Goal: Information Seeking & Learning: Check status

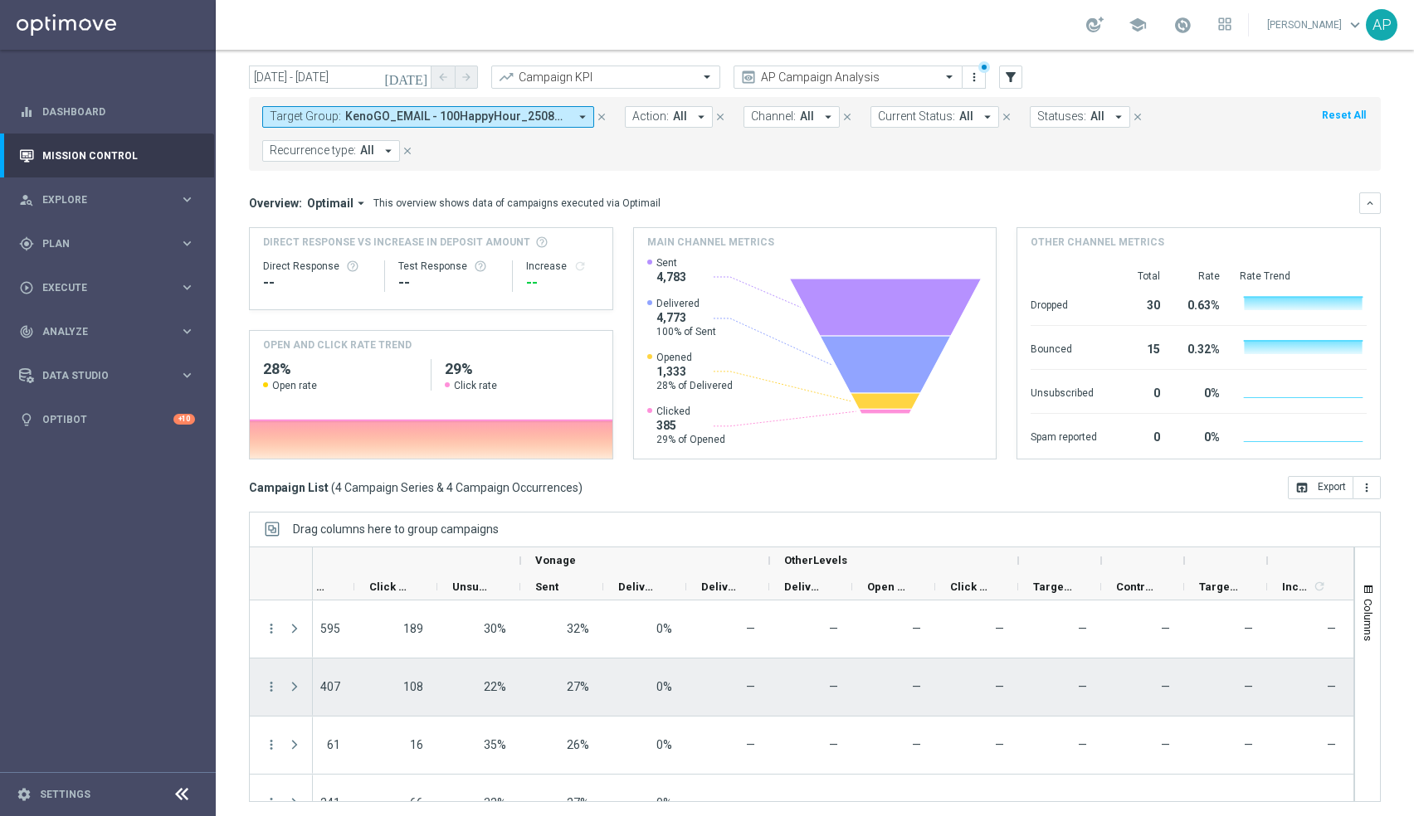
scroll to position [0, 1398]
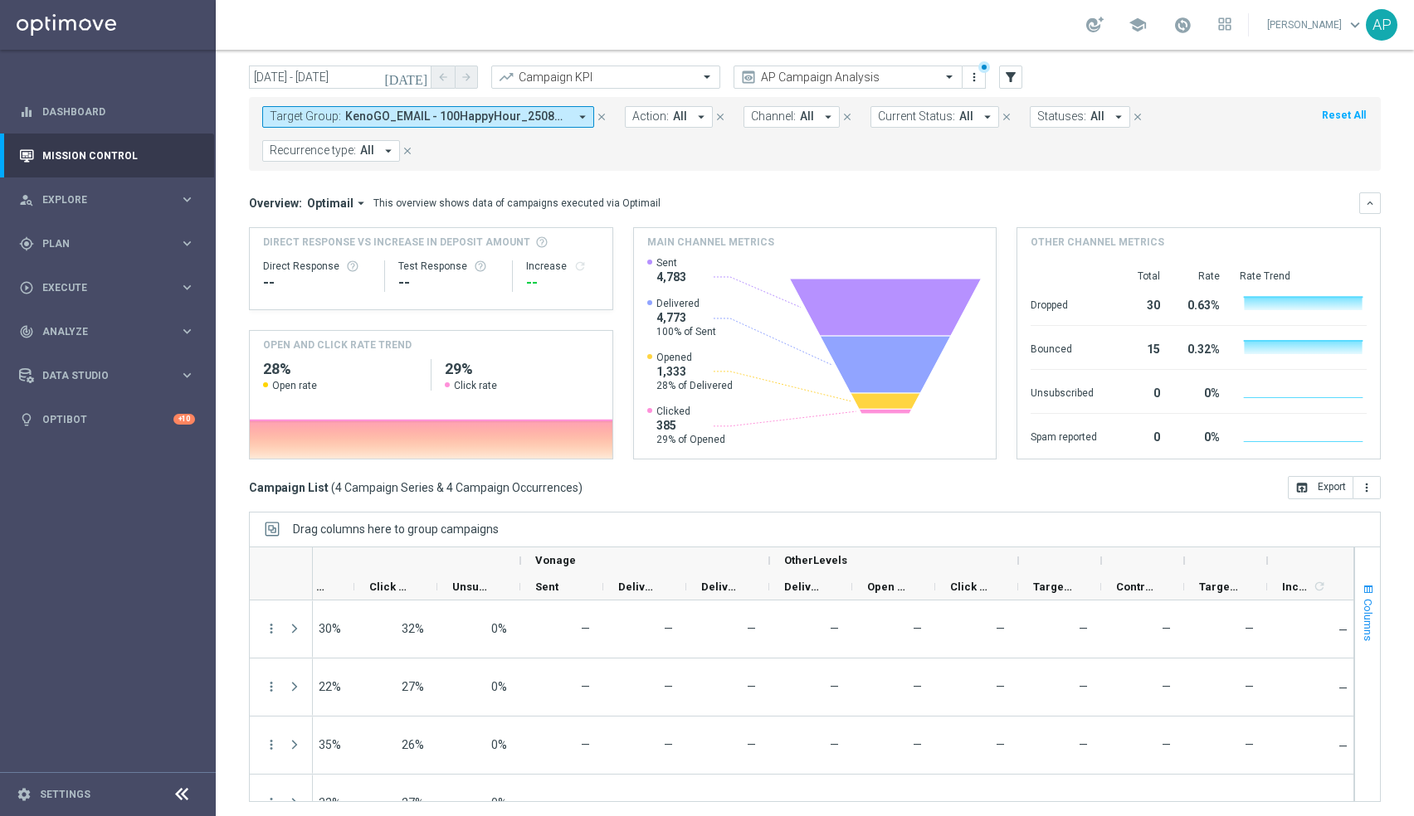
click at [1376, 606] on button "Columns" at bounding box center [1367, 612] width 25 height 90
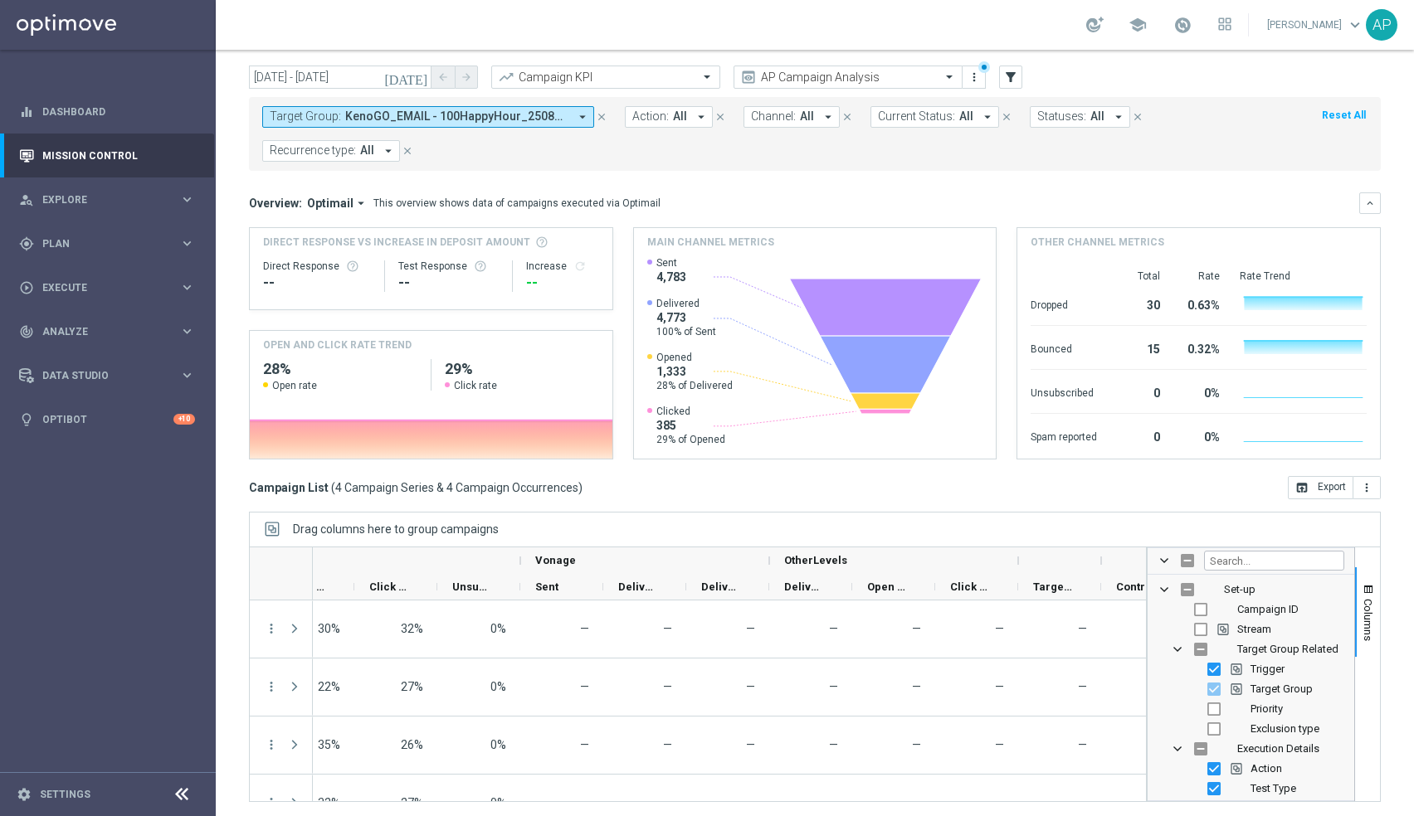
click at [470, 106] on button "Target Group: KenoGO_EMAIL - 100HappyHour_250819, KenoGO_EMAIL - 200HappyHour_2…" at bounding box center [428, 117] width 332 height 22
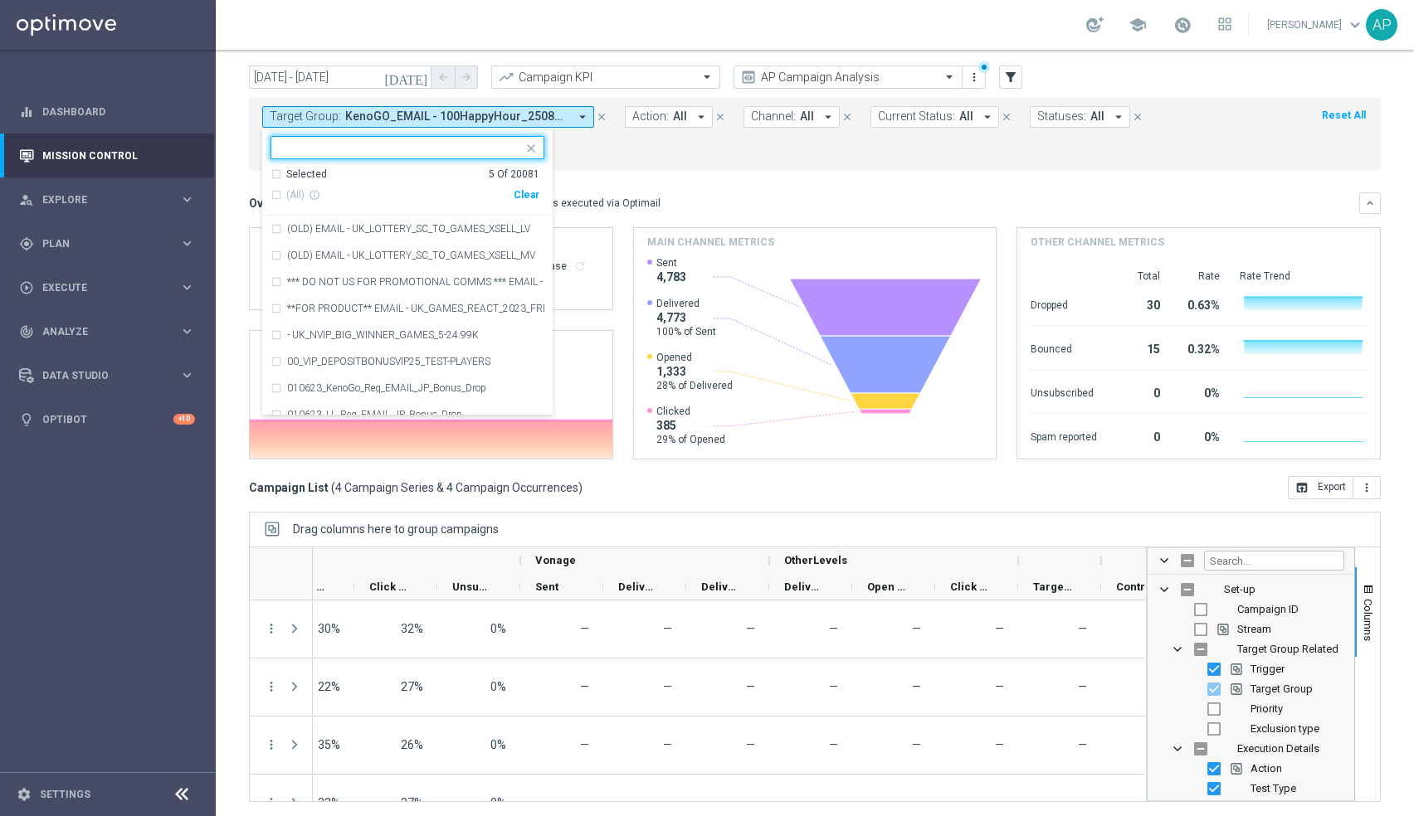
click at [0, 0] on div "Clear" at bounding box center [0, 0] width 0 height 0
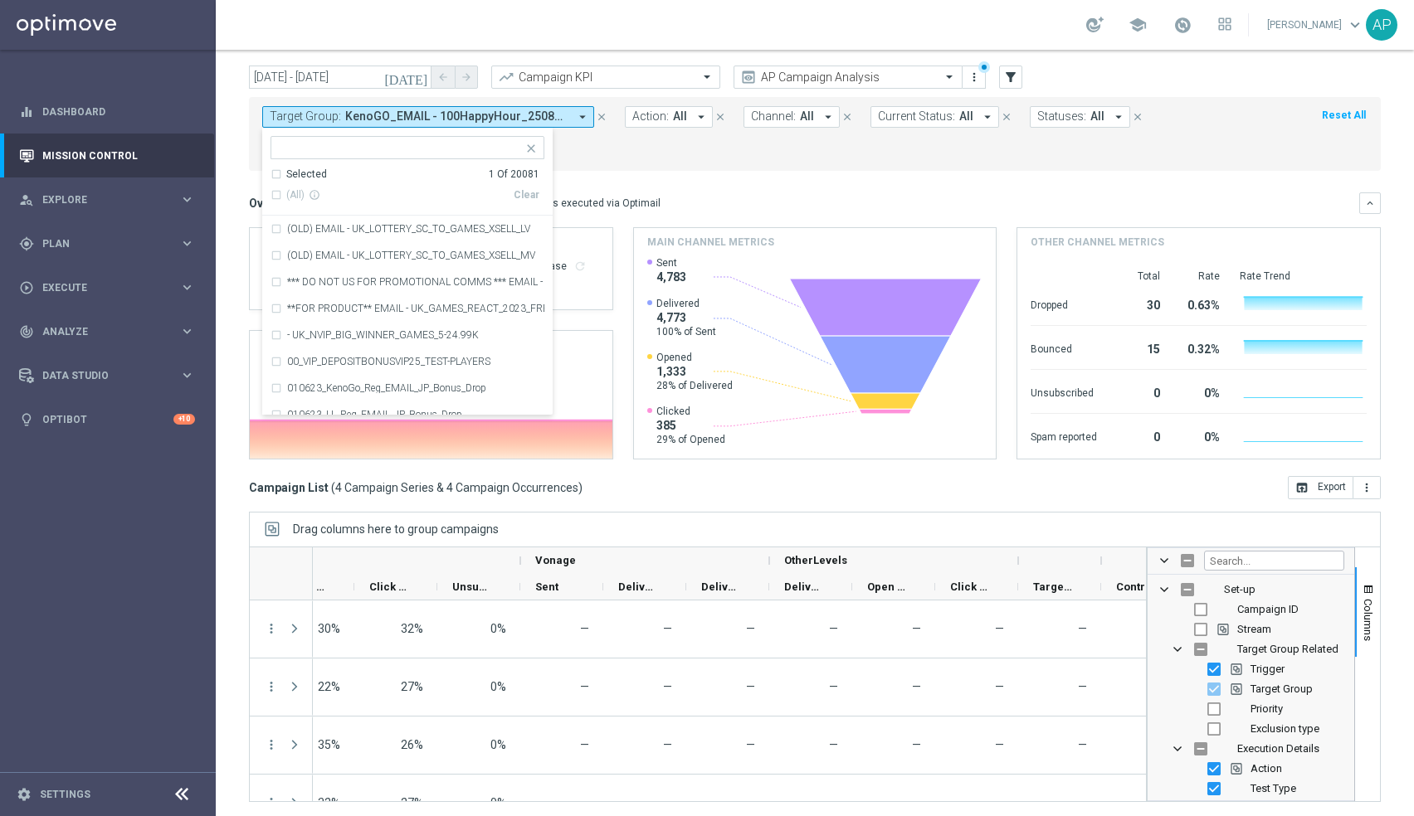
click at [602, 164] on div "Target Group: KenoGO_EMAIL - 100HappyHour_250819, KenoGO_EMAIL - 200HappyHour_2…" at bounding box center [815, 134] width 1132 height 74
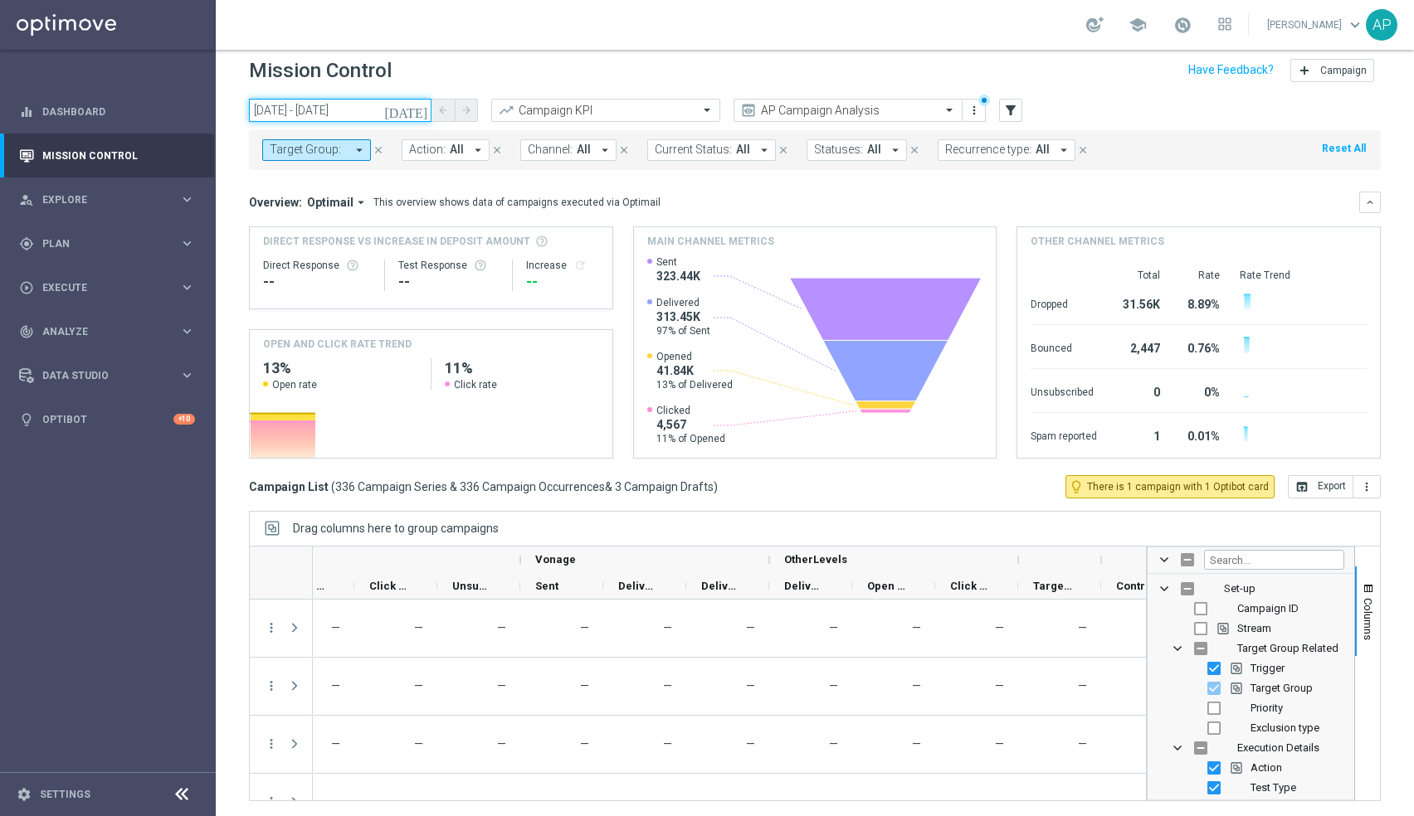
click at [340, 101] on input "[DATE] - [DATE]" at bounding box center [340, 110] width 183 height 23
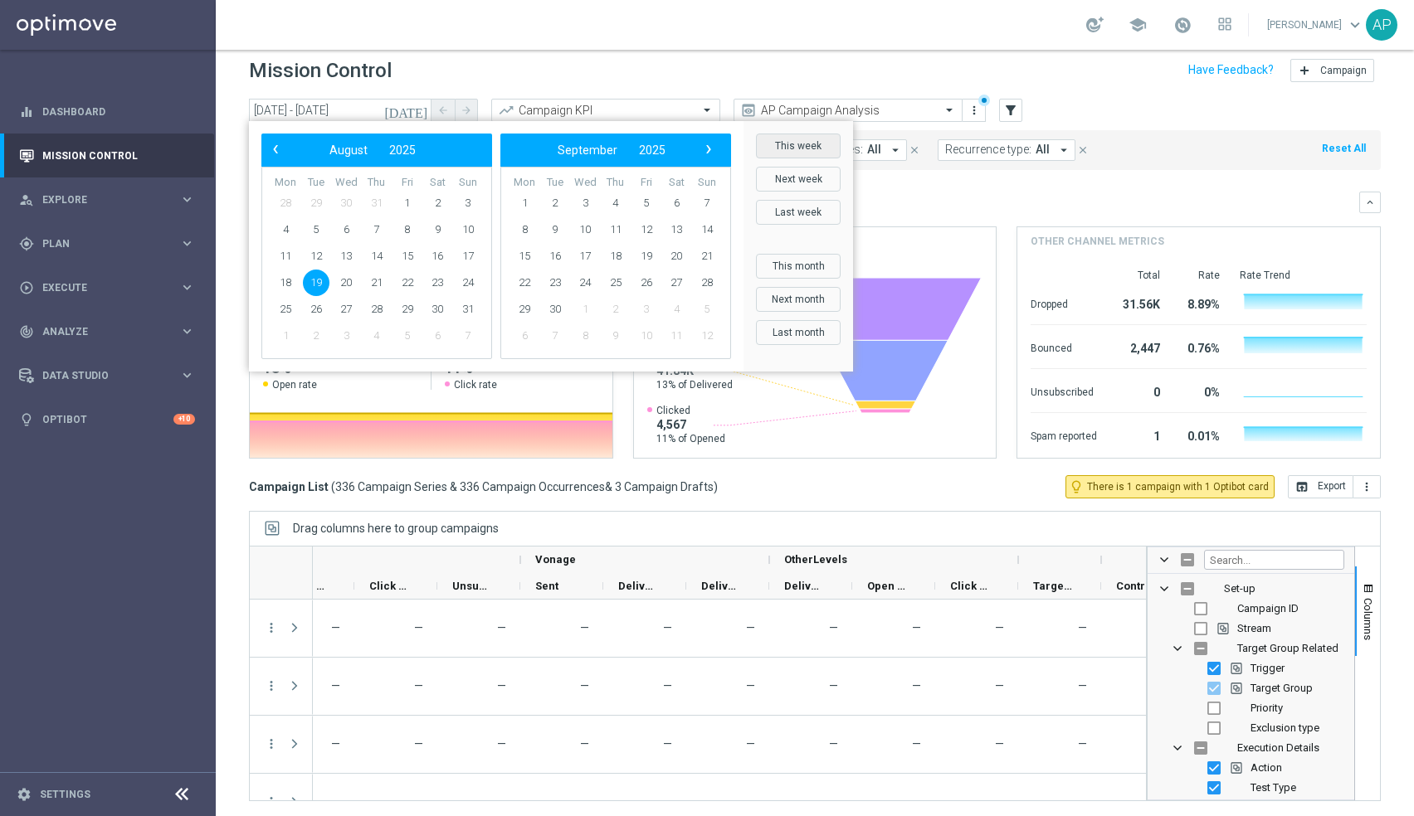
click at [806, 136] on button "This week" at bounding box center [798, 146] width 85 height 25
type input "[DATE] - [DATE]"
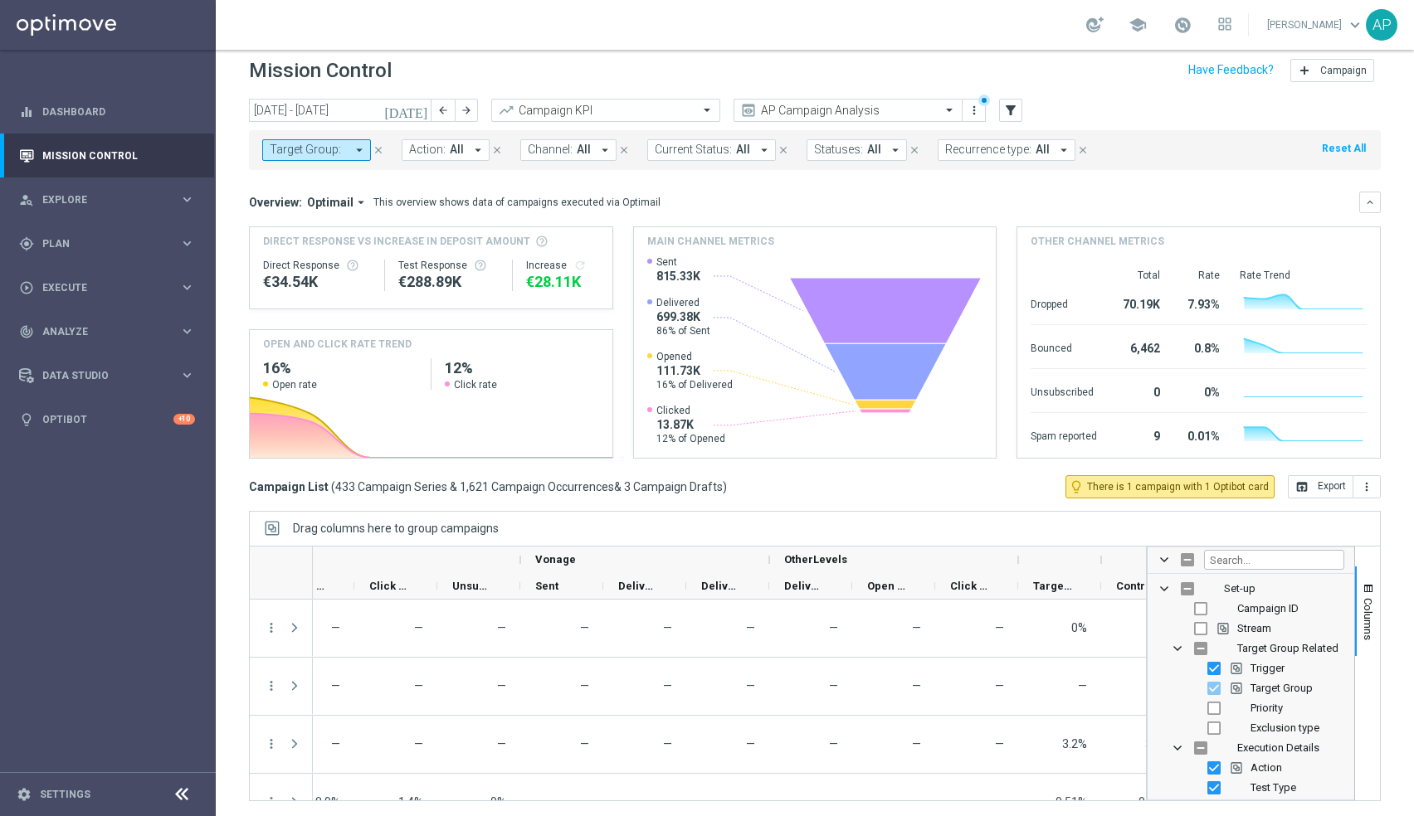
click at [430, 149] on span "Action:" at bounding box center [427, 150] width 37 height 14
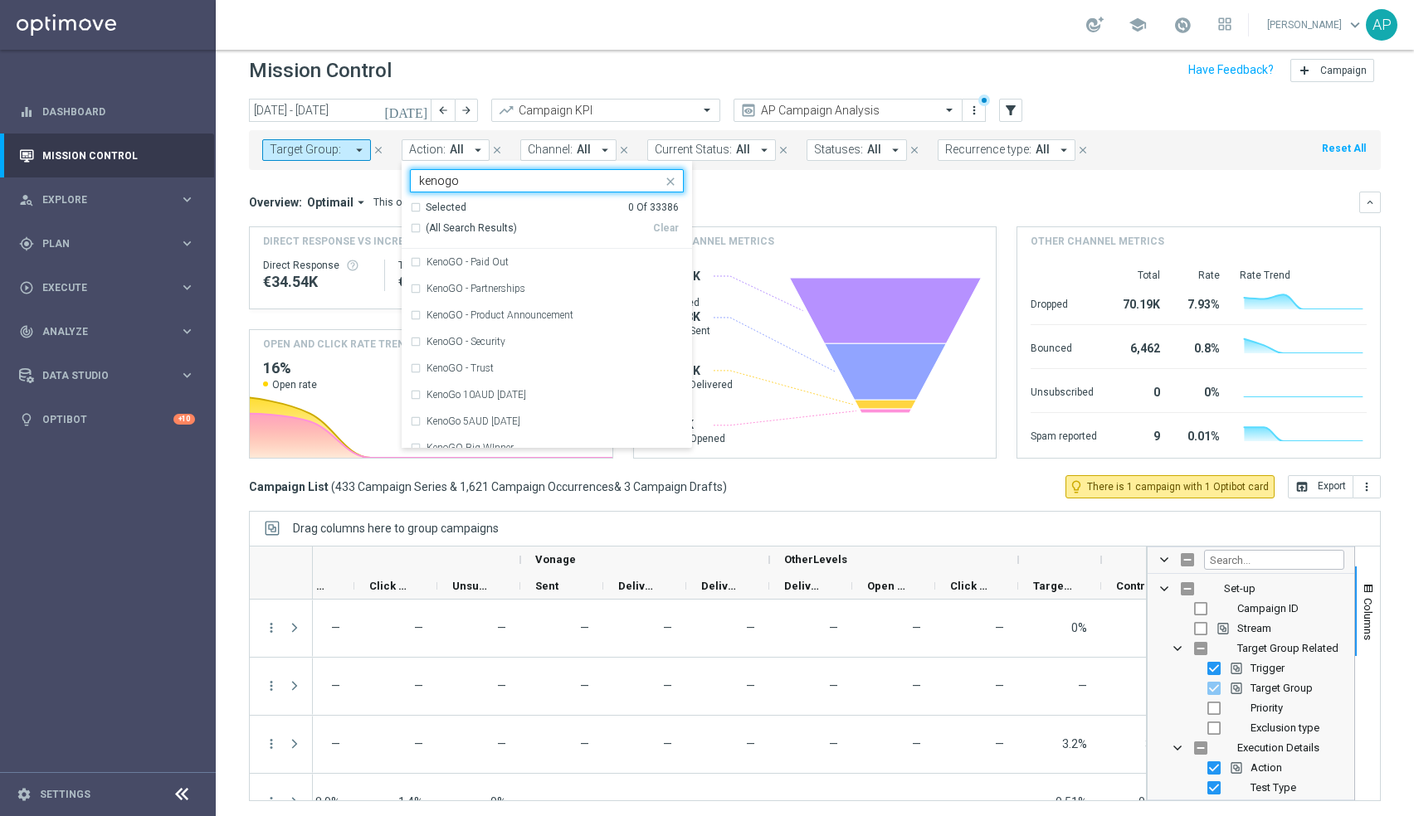
click at [448, 227] on span "(All Search Results)" at bounding box center [471, 229] width 91 height 14
type input "kenogo"
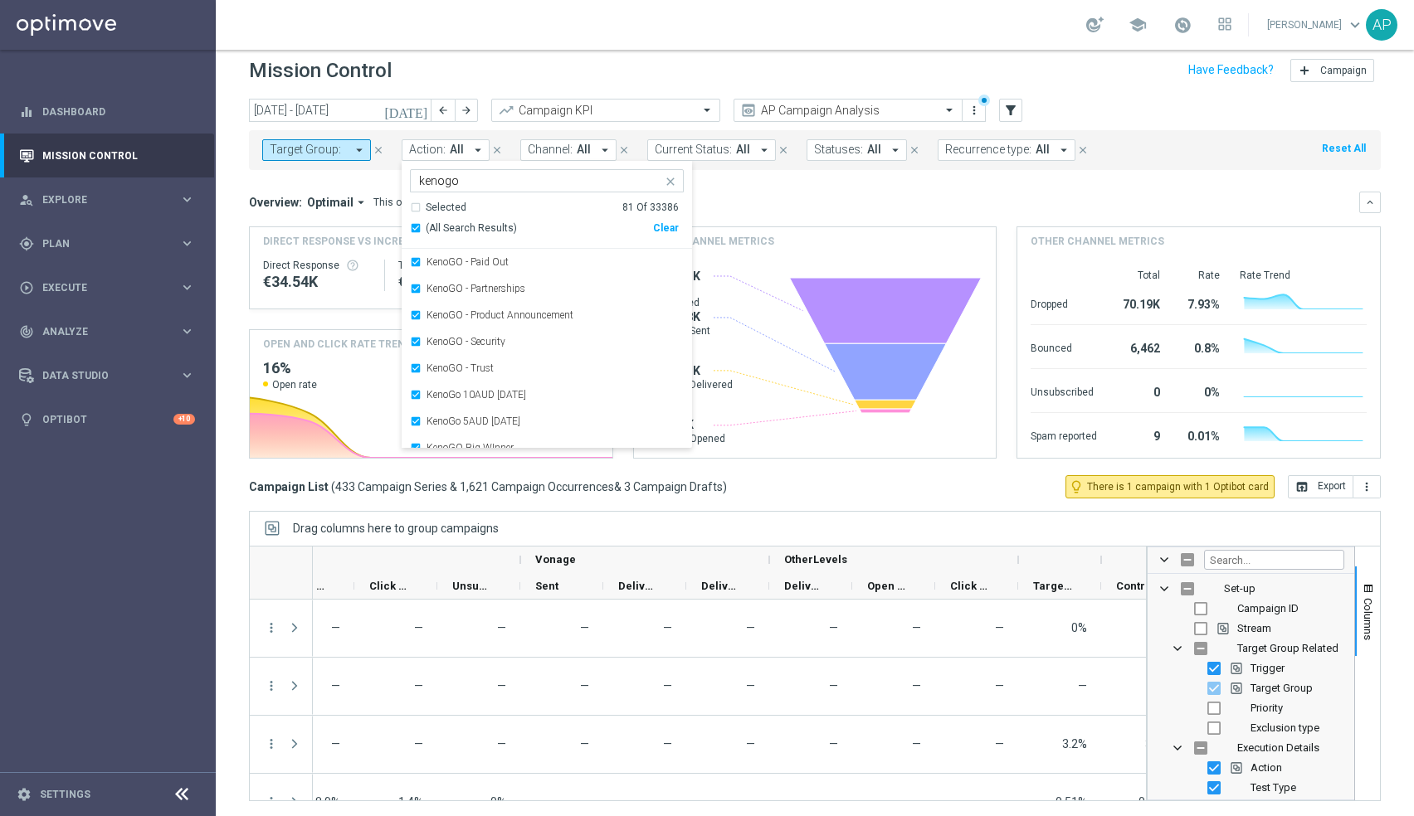
click at [779, 203] on div "Overview: Optimail arrow_drop_down This overview shows data of campaigns execut…" at bounding box center [804, 202] width 1110 height 15
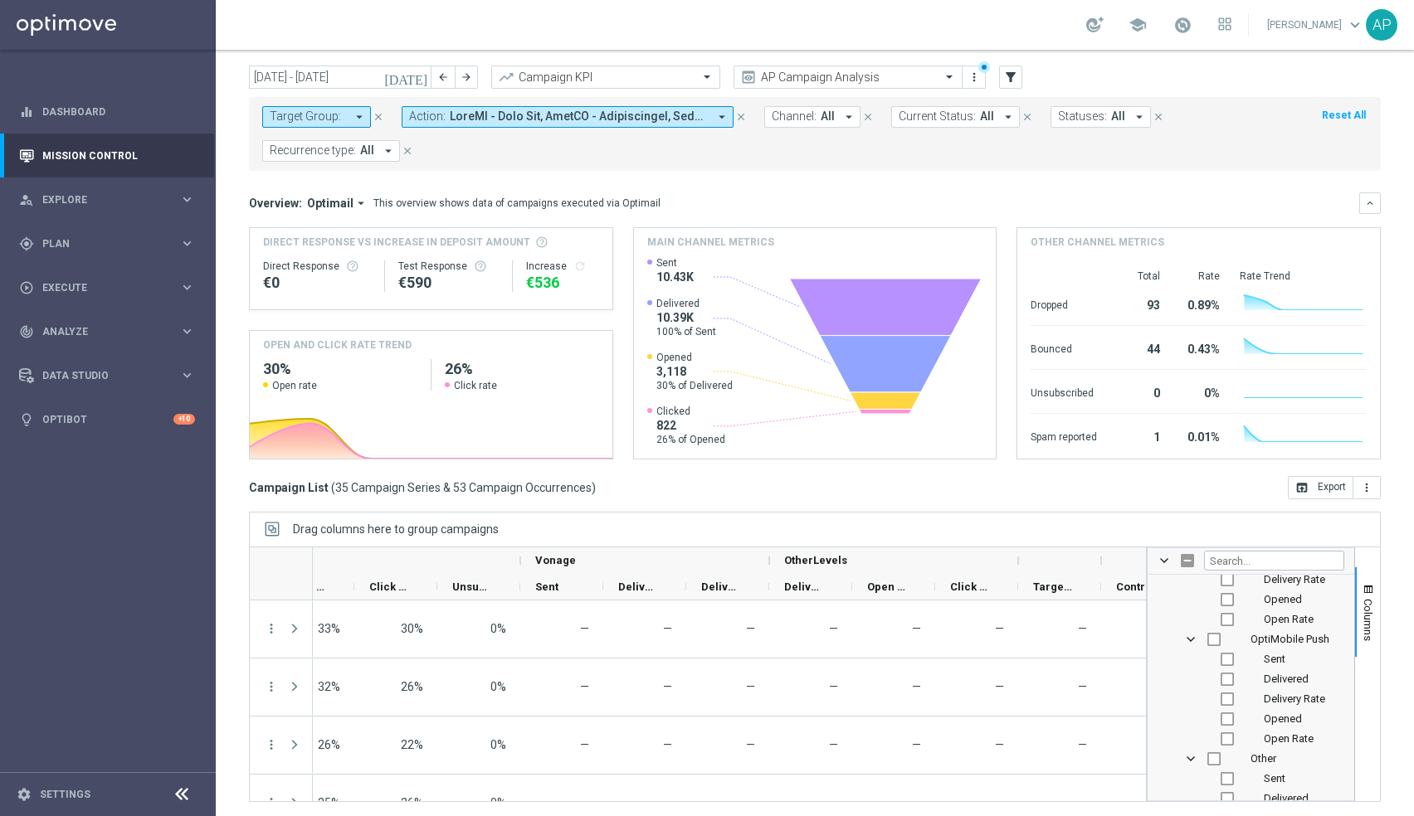
scroll to position [2292, 0]
click at [1228, 618] on div "Sent" at bounding box center [1262, 628] width 163 height 20
click at [1227, 623] on input "Press SPACE to toggle visibility (hidden)" at bounding box center [1226, 627] width 13 height 13
checkbox input "true"
checkbox input "false"
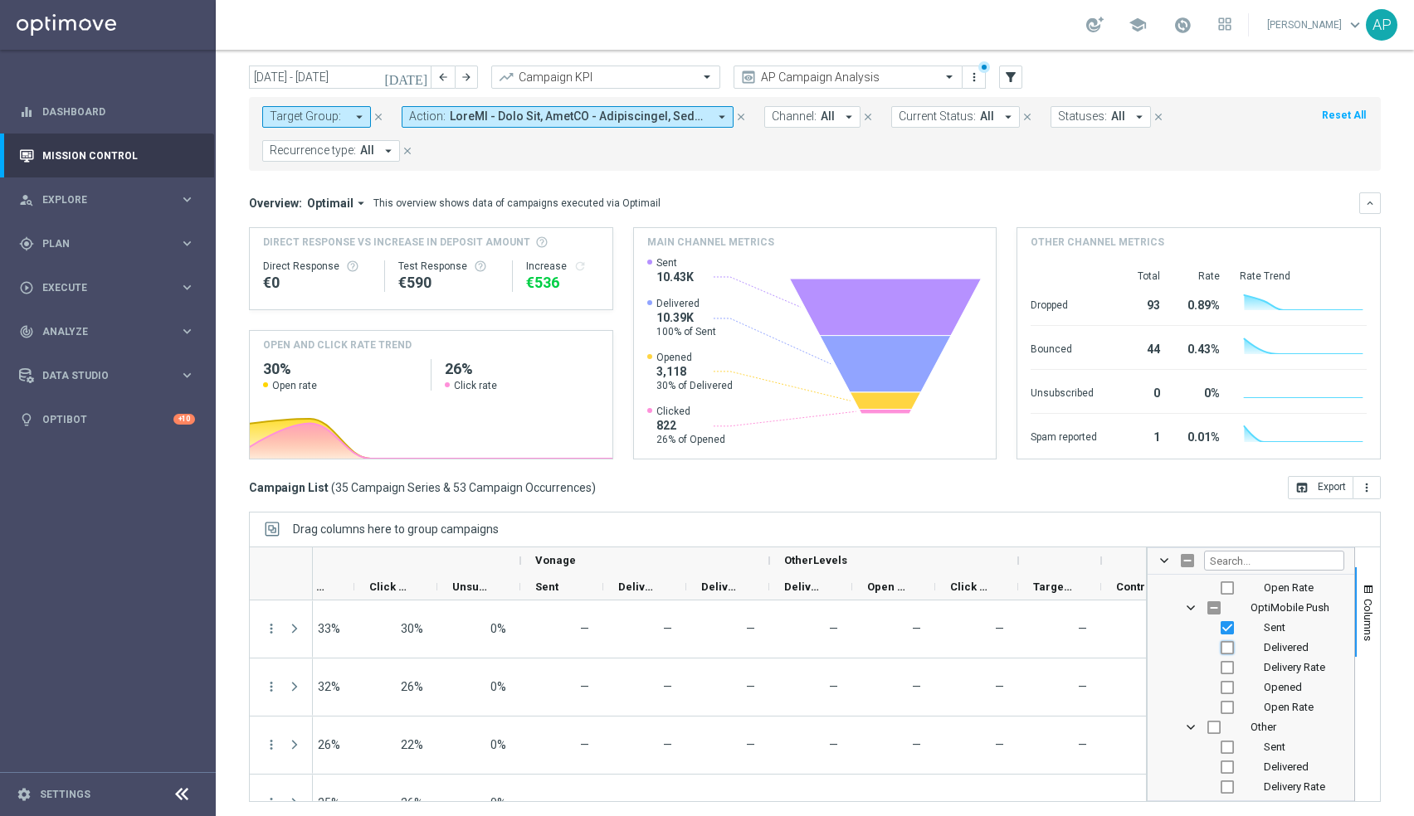
click at [1226, 642] on input "Press SPACE to toggle visibility (hidden)" at bounding box center [1226, 647] width 13 height 13
checkbox input "true"
click at [1227, 663] on input "Press SPACE to toggle visibility (hidden)" at bounding box center [1226, 667] width 13 height 13
checkbox input "true"
click at [1227, 682] on input "Press SPACE to toggle visibility (hidden)" at bounding box center [1226, 687] width 13 height 13
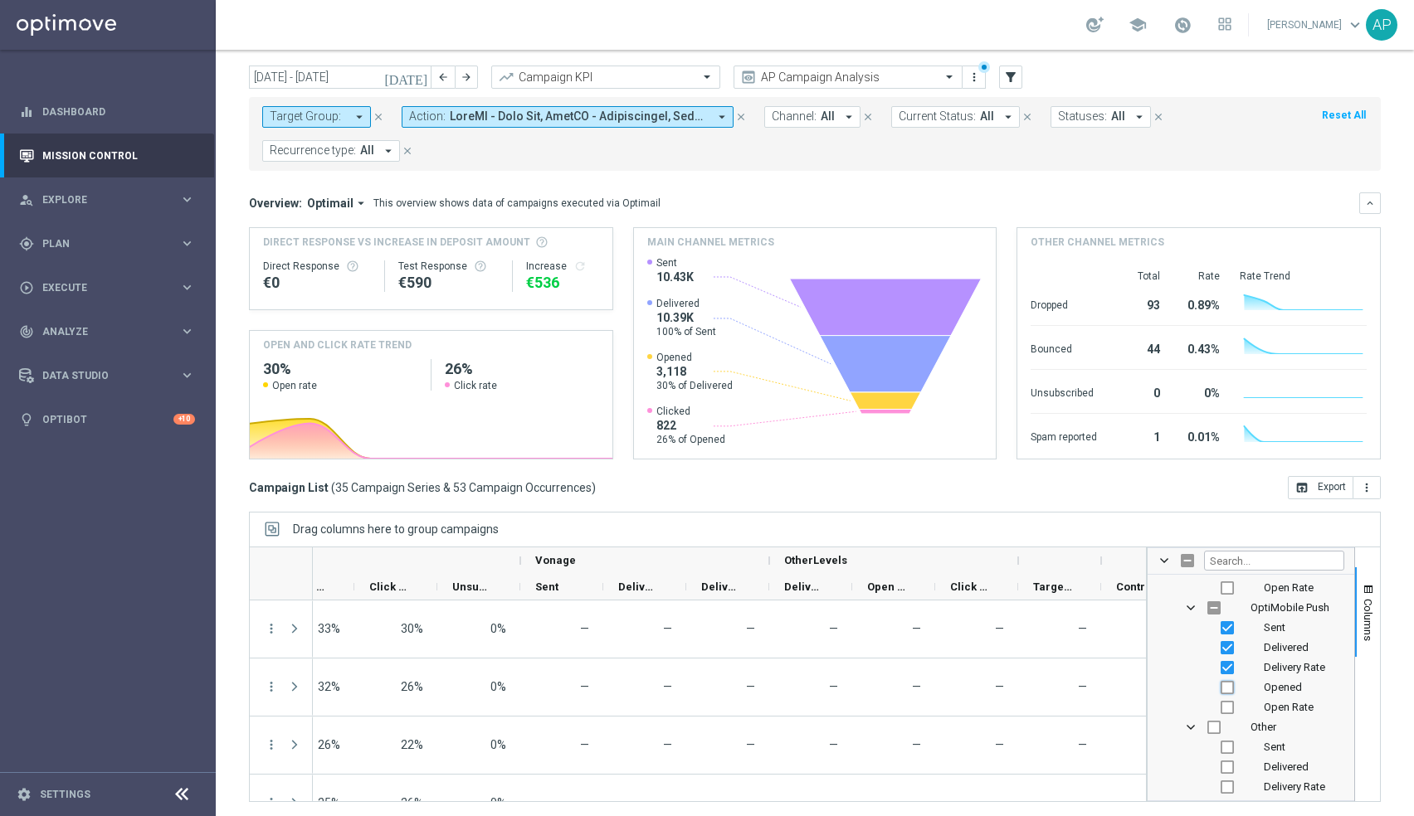
checkbox input "true"
click at [1227, 701] on input "Press SPACE to toggle visibility (hidden)" at bounding box center [1226, 707] width 13 height 13
checkbox input "true"
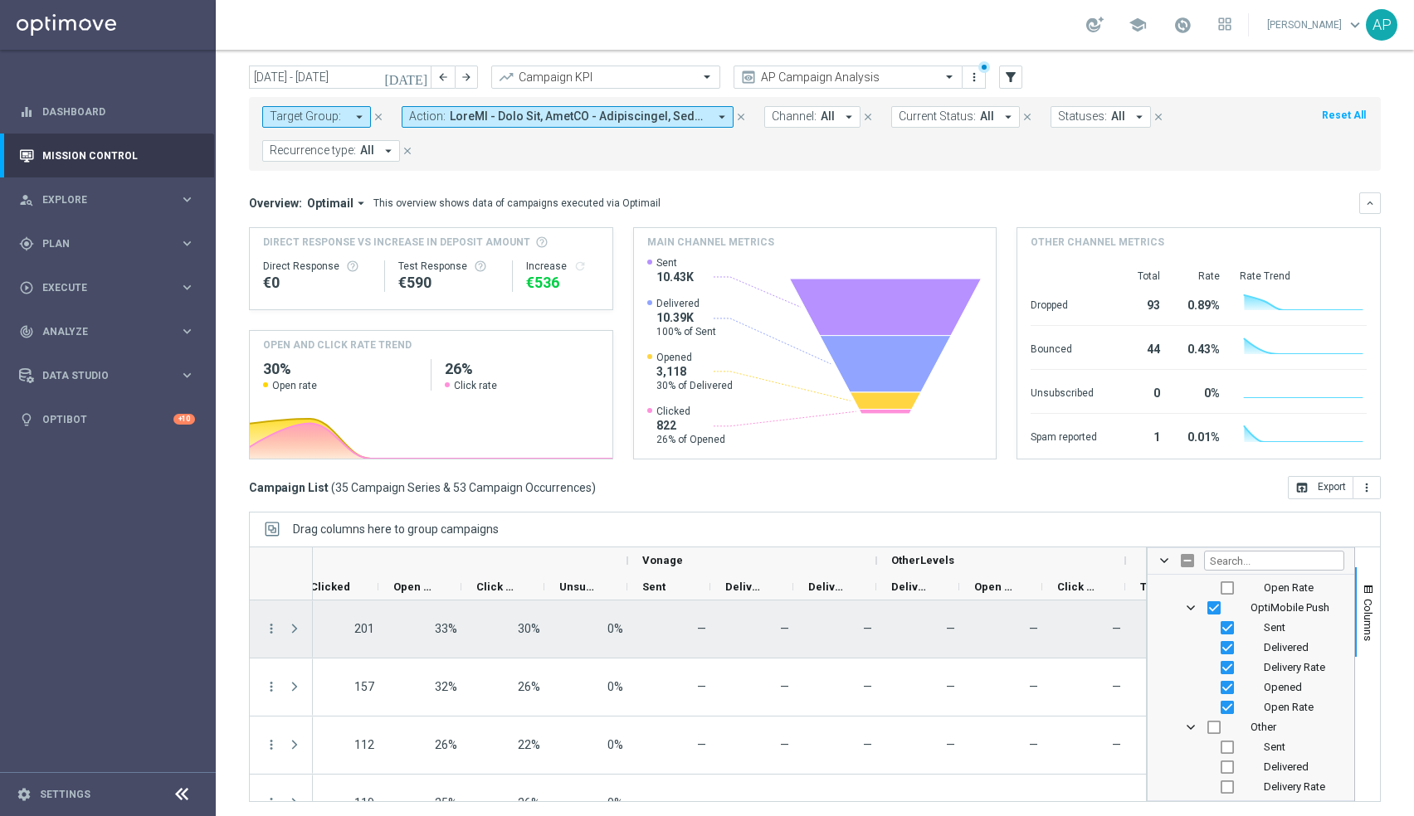
scroll to position [0, 1252]
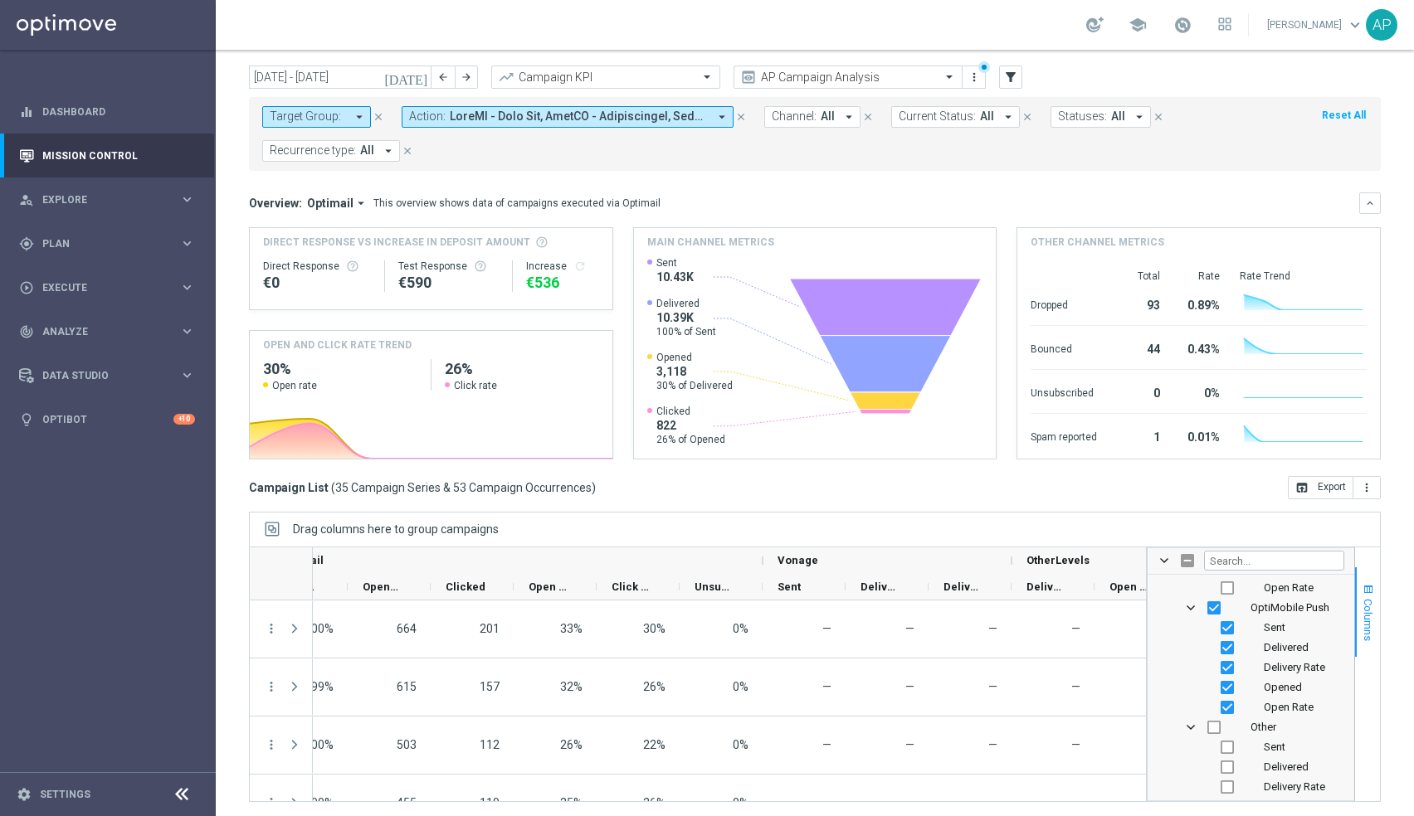
click at [1374, 599] on span "Columns" at bounding box center [1367, 620] width 13 height 42
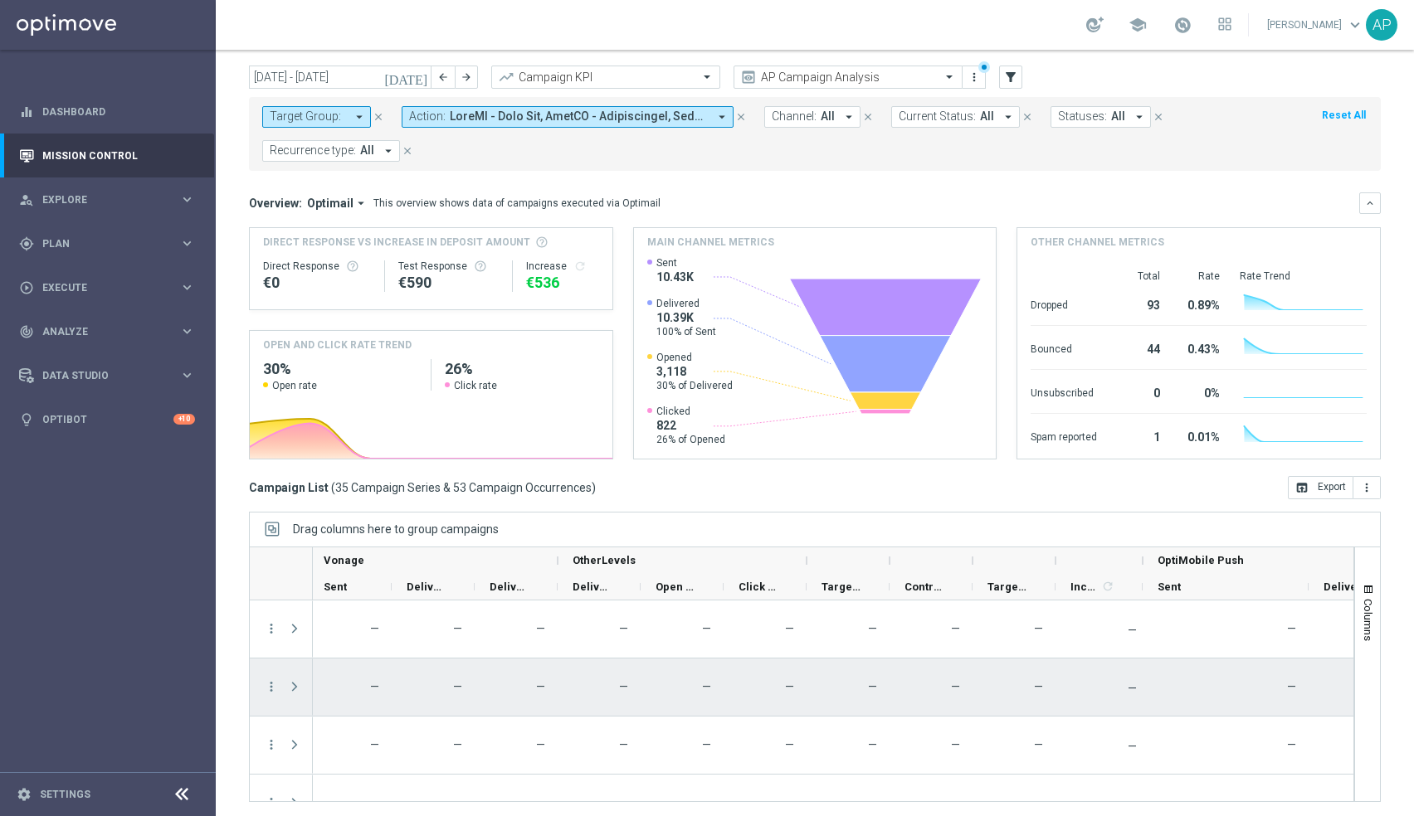
scroll to position [0, 1614]
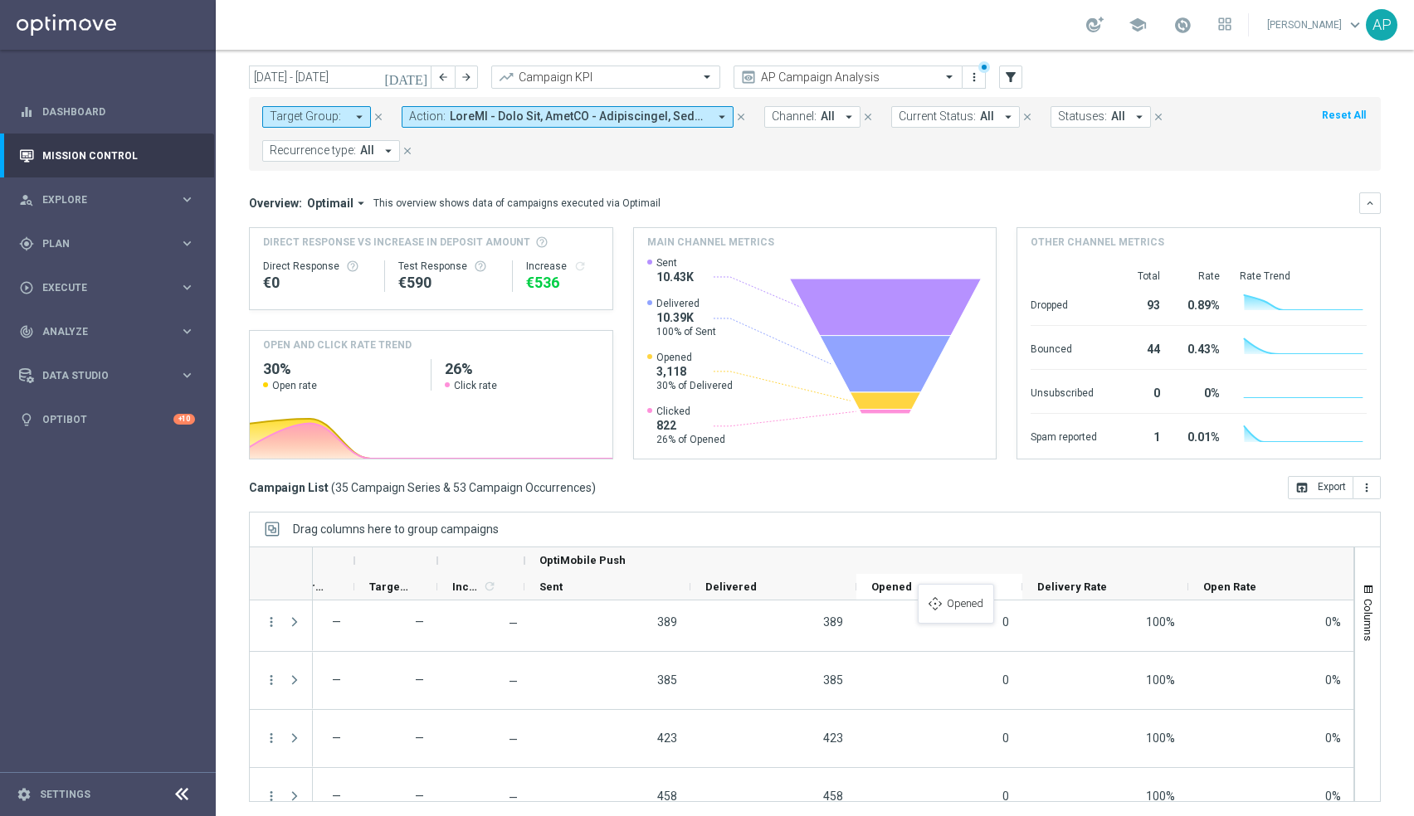
drag, startPoint x: 1147, startPoint y: 588, endPoint x: 921, endPoint y: 592, distance: 225.7
click at [1374, 608] on span "Columns" at bounding box center [1367, 620] width 13 height 42
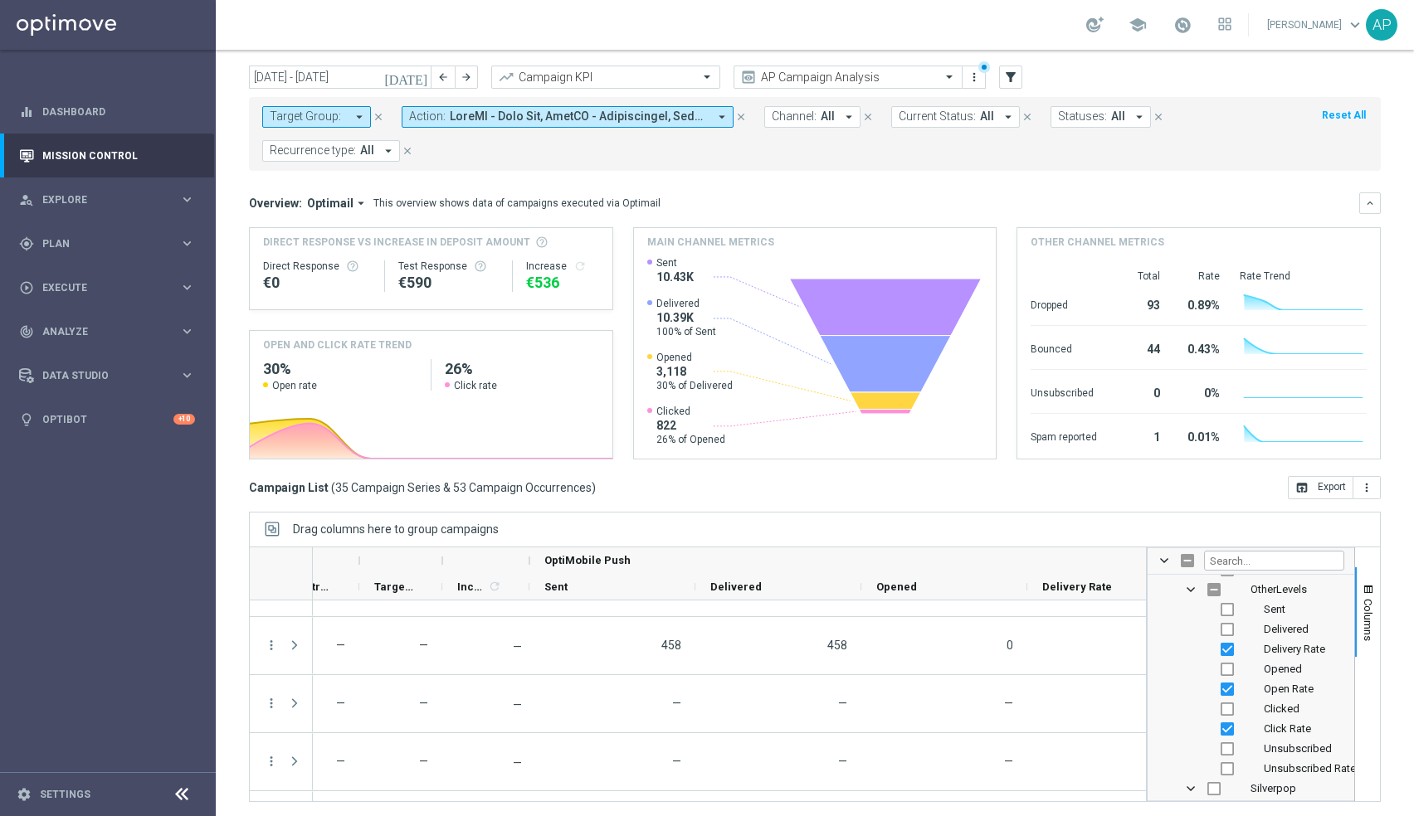
scroll to position [2637, 0]
click at [1224, 631] on div "Delivery Rate" at bounding box center [1262, 641] width 163 height 20
click at [1225, 641] on input "Press SPACE to toggle visibility (visible)" at bounding box center [1226, 641] width 13 height 13
checkbox input "false"
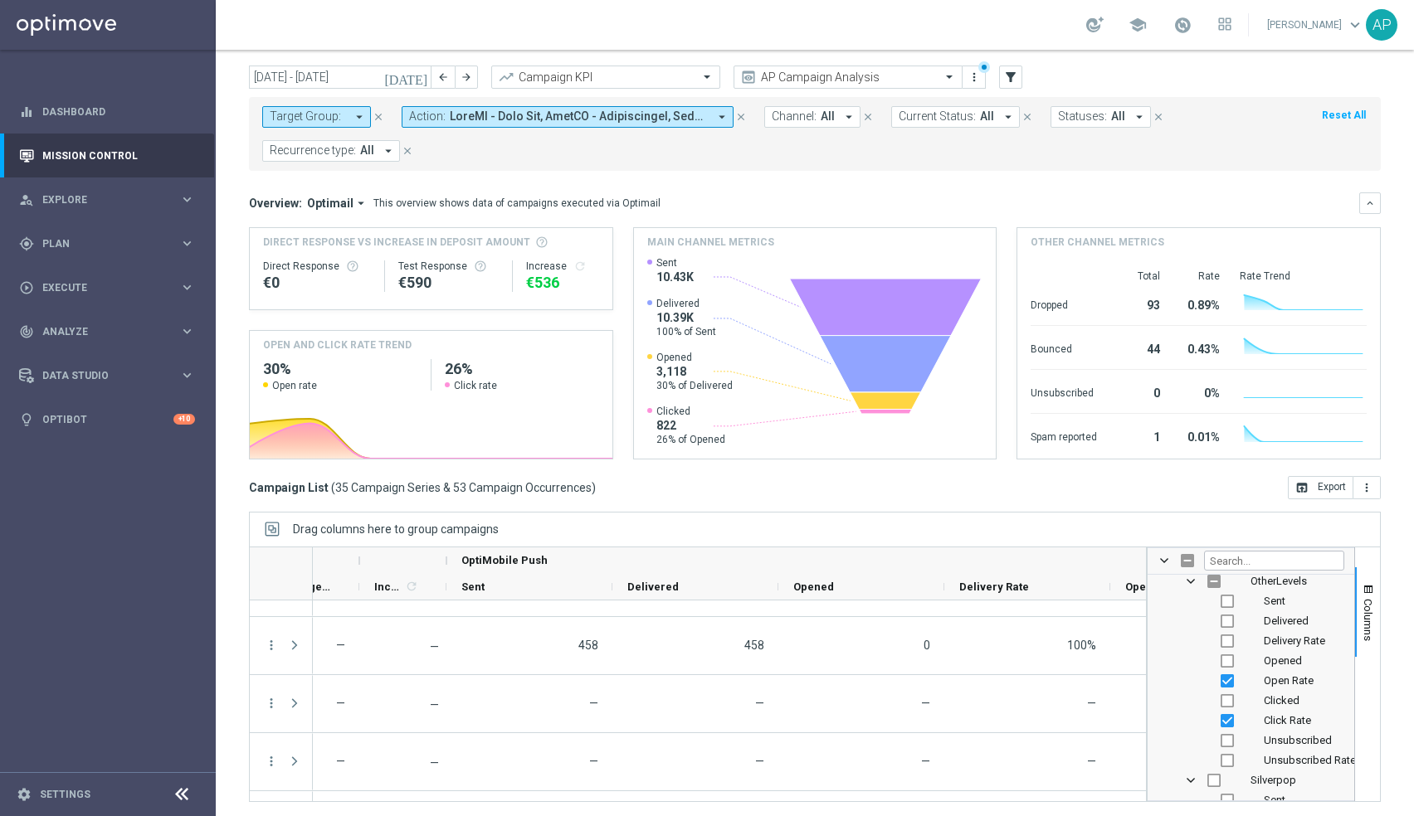
click at [1225, 685] on div "Open Rate" at bounding box center [1262, 681] width 163 height 20
click at [1225, 675] on input "Press SPACE to toggle visibility (visible)" at bounding box center [1226, 681] width 13 height 13
checkbox input "false"
click at [1228, 715] on input "Press SPACE to toggle visibility (visible)" at bounding box center [1226, 720] width 13 height 13
checkbox input "false"
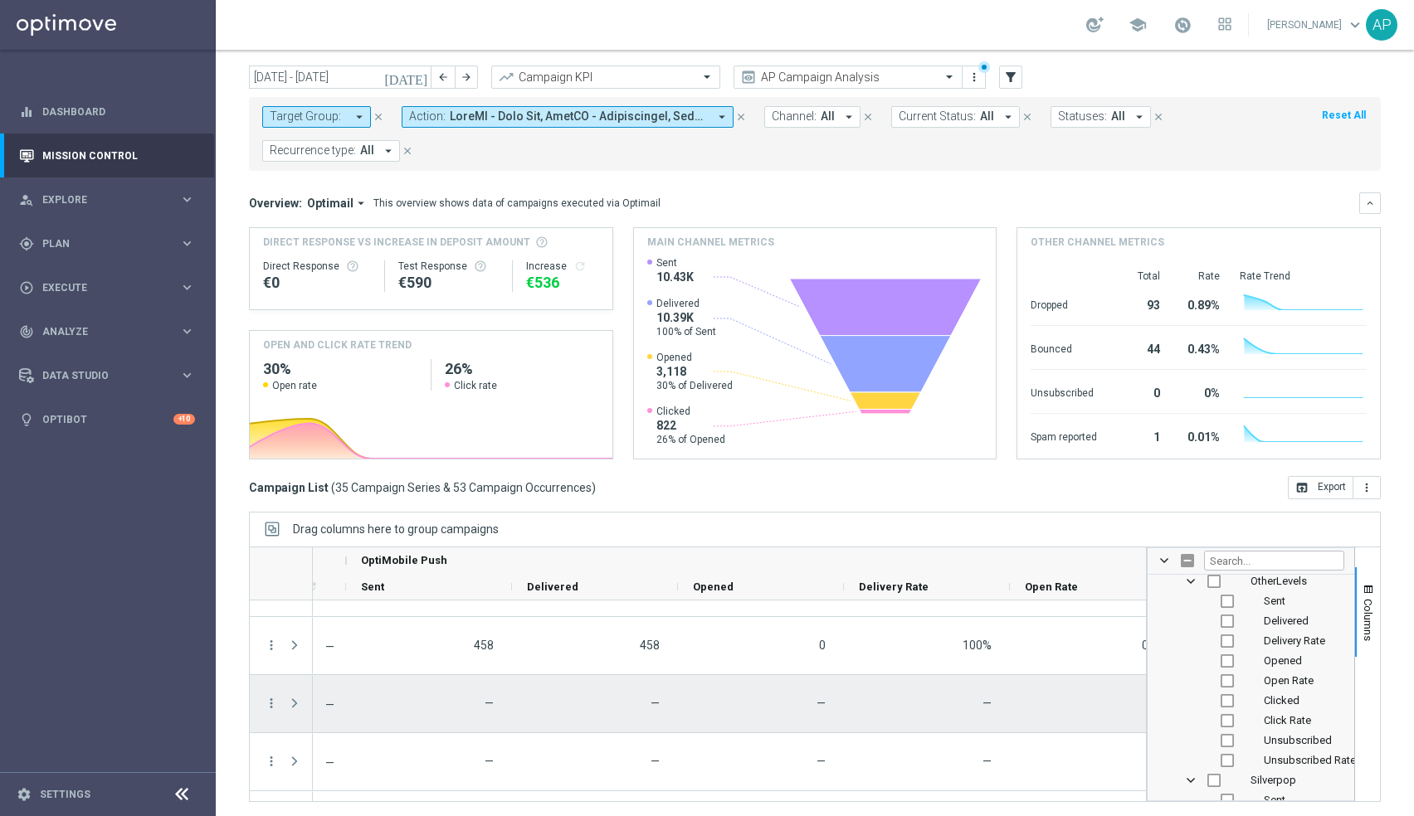
scroll to position [0, 2132]
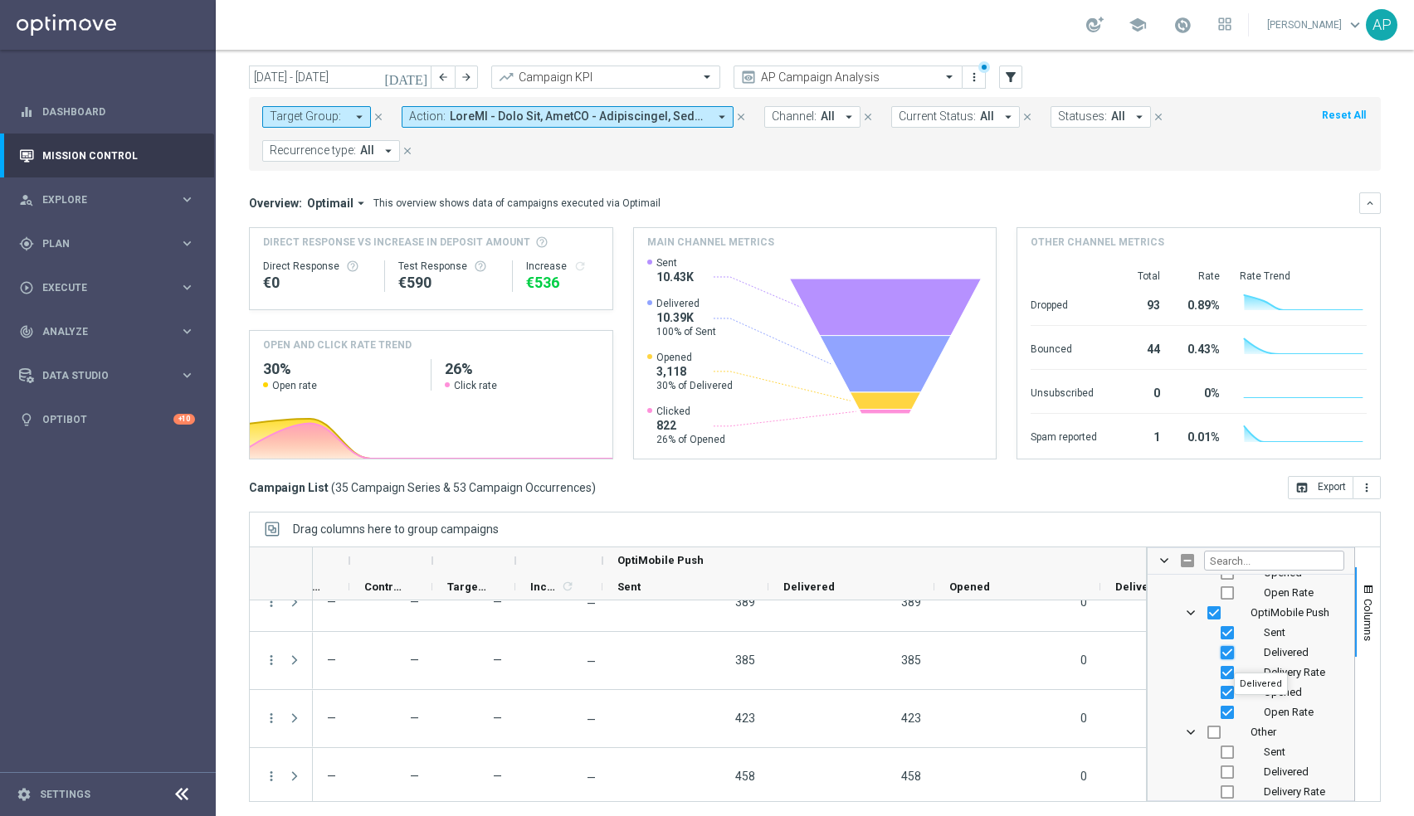
click at [1229, 650] on input "Press SPACE to toggle visibility (visible)" at bounding box center [1226, 652] width 13 height 13
checkbox input "false"
click at [1226, 686] on input "Press SPACE to toggle visibility (visible)" at bounding box center [1226, 692] width 13 height 13
checkbox input "false"
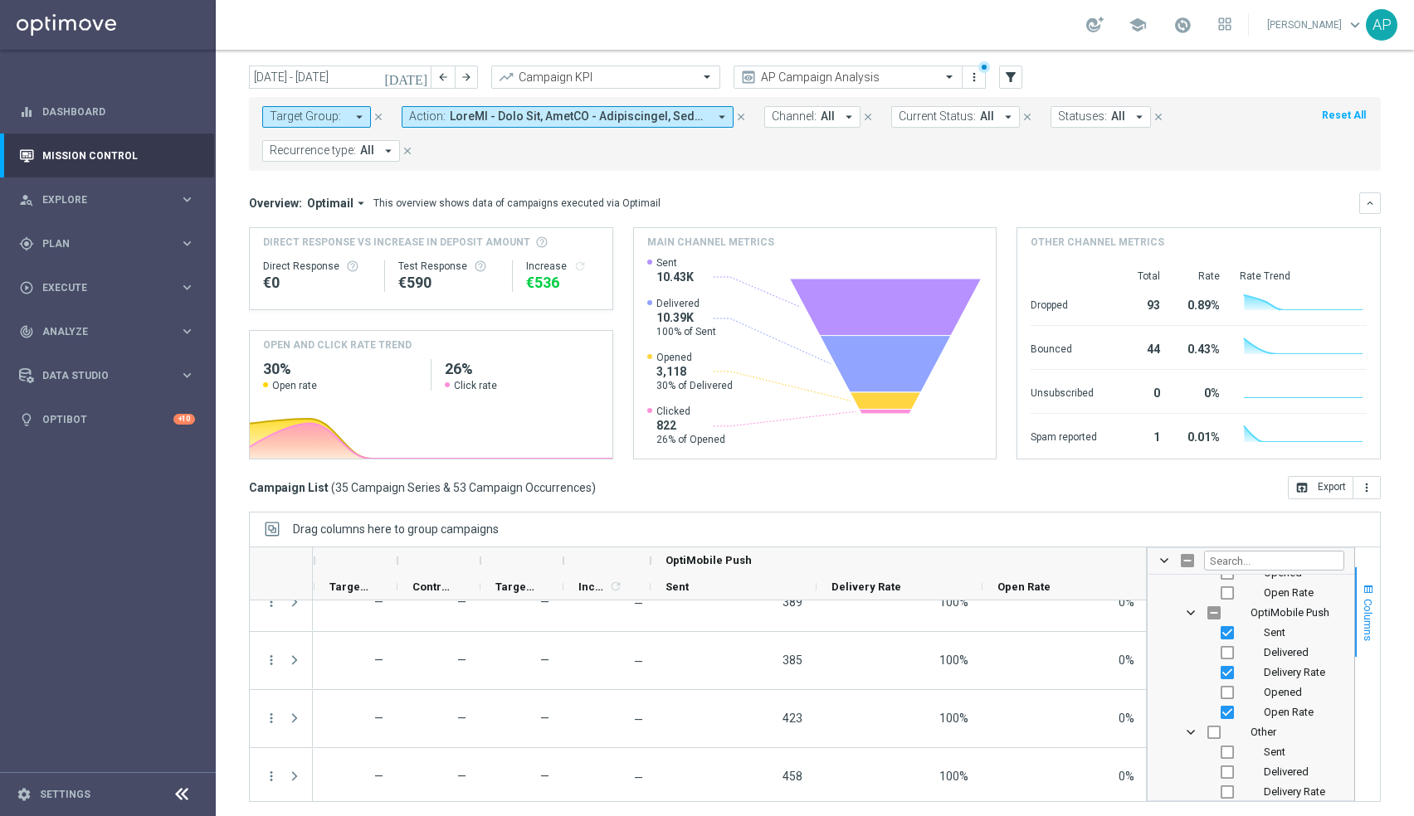
click at [1363, 587] on span "button" at bounding box center [1367, 589] width 13 height 13
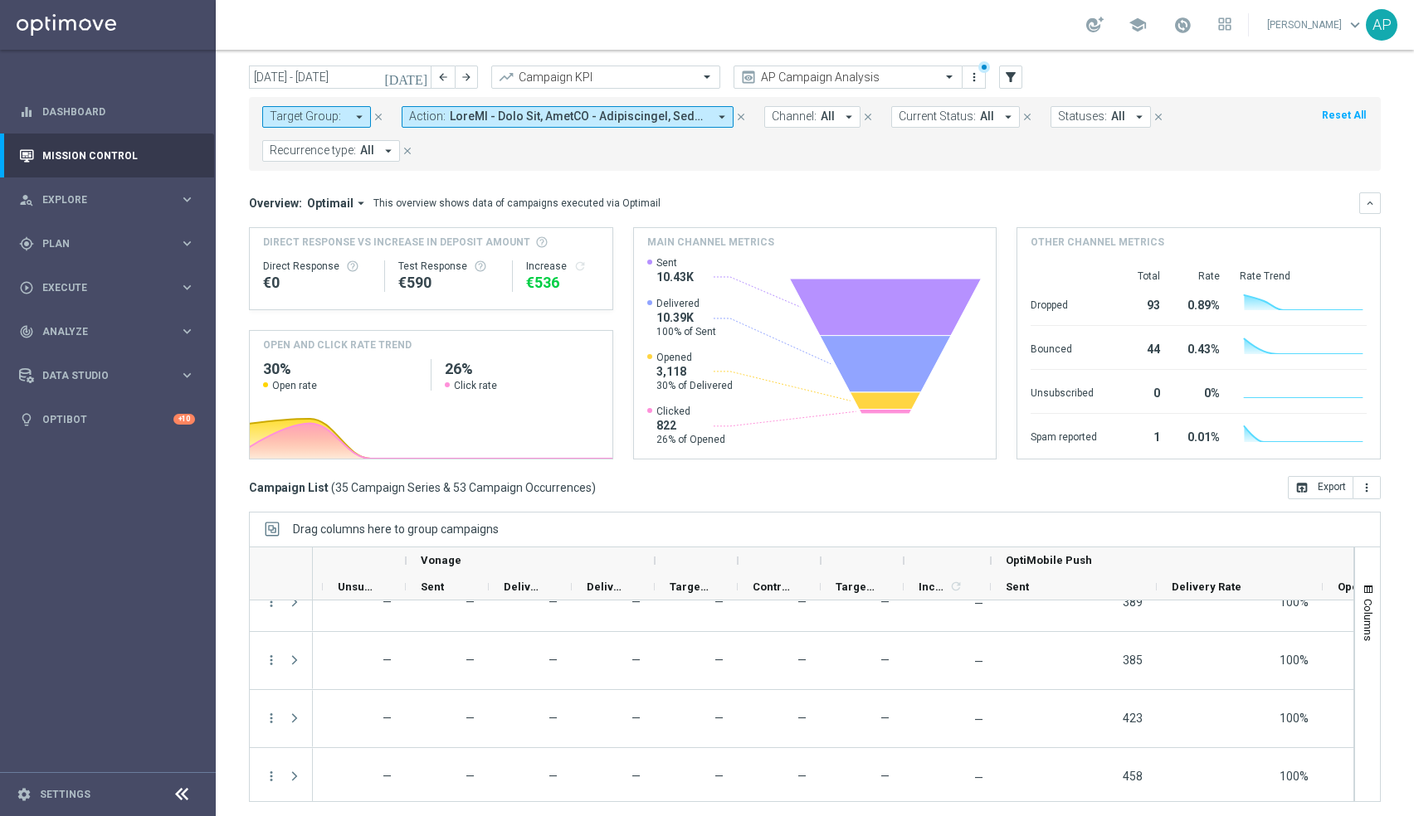
click at [655, 108] on button "Action: arrow_drop_down" at bounding box center [568, 117] width 332 height 22
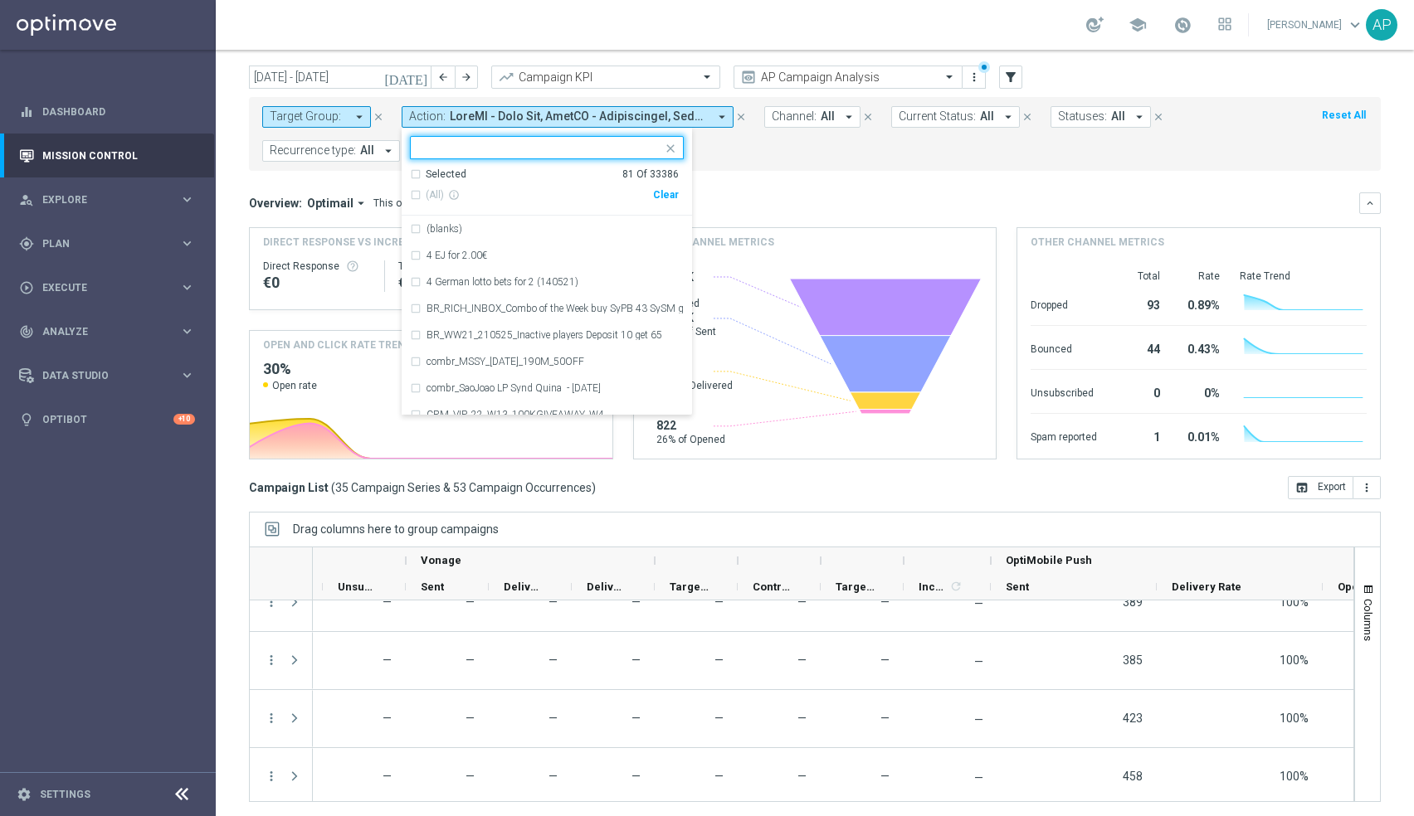
click at [796, 155] on form "Target Group: arrow_drop_down close Action: arrow_drop_down Selected 81 of 3338…" at bounding box center [777, 134] width 1031 height 56
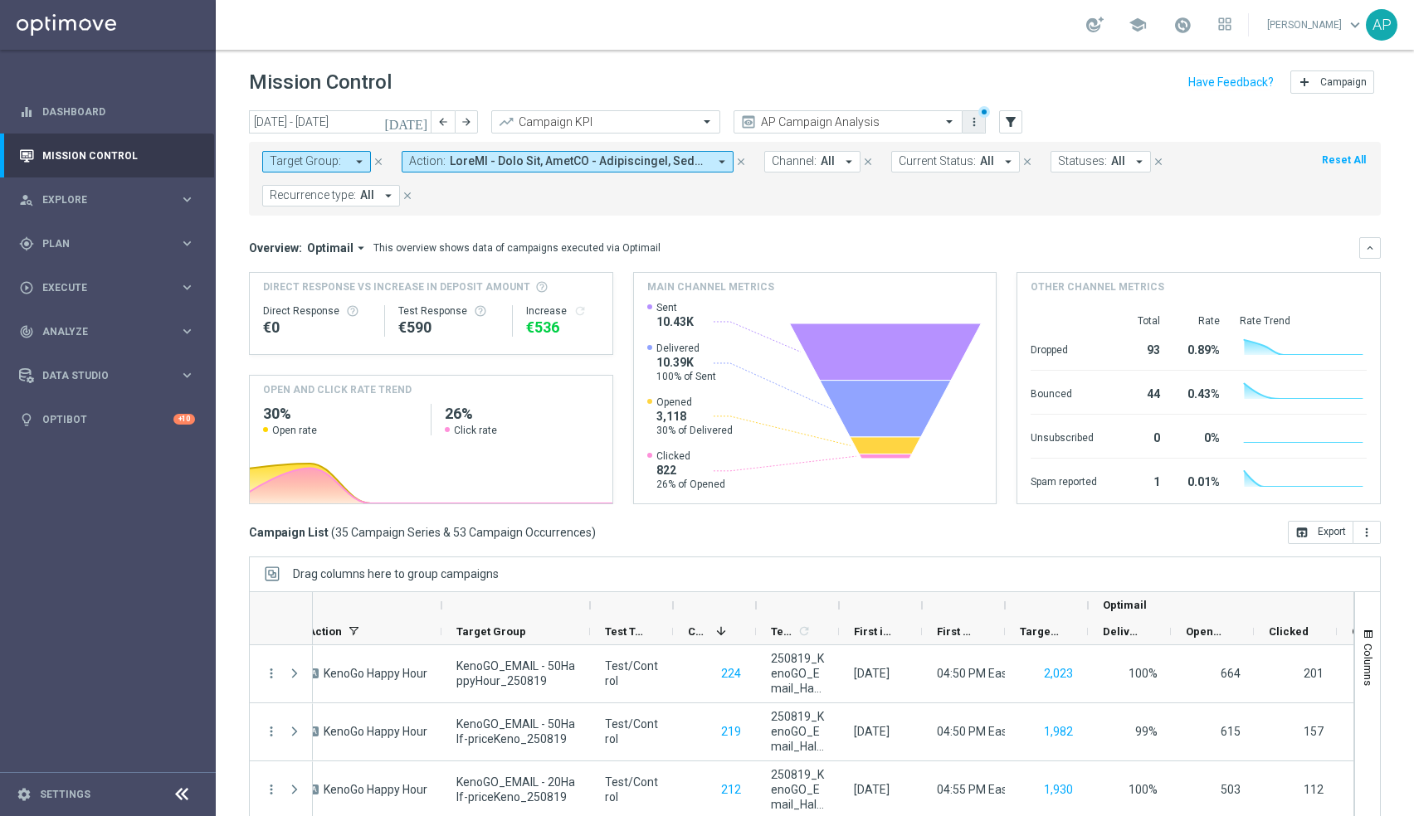
click at [977, 126] on icon "more_vert" at bounding box center [973, 121] width 13 height 13
click at [1003, 149] on div "Save view" at bounding box center [1061, 152] width 150 height 12
click at [792, 161] on span "Channel:" at bounding box center [794, 161] width 45 height 14
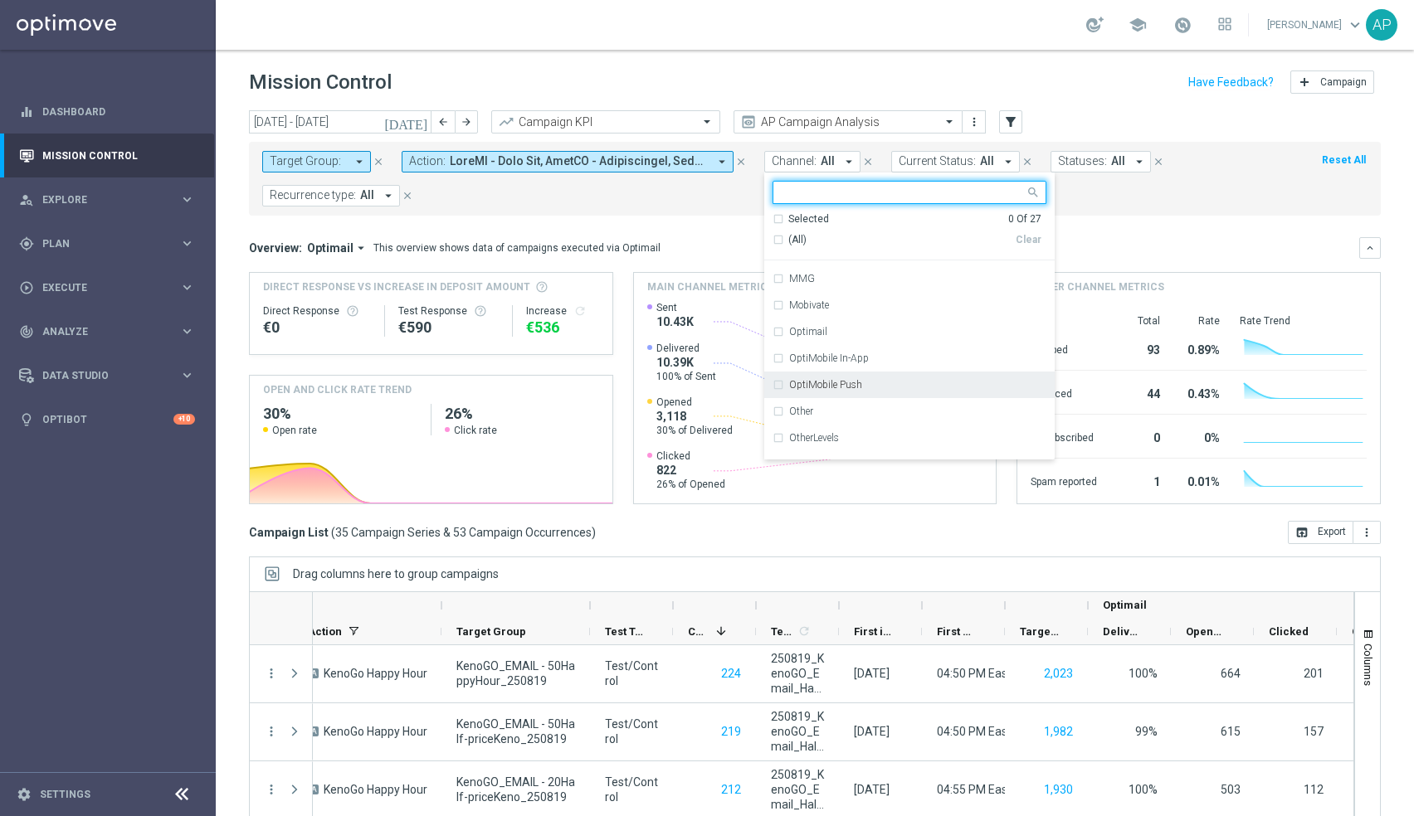
click at [815, 382] on label "OptiMobile Push" at bounding box center [825, 385] width 73 height 10
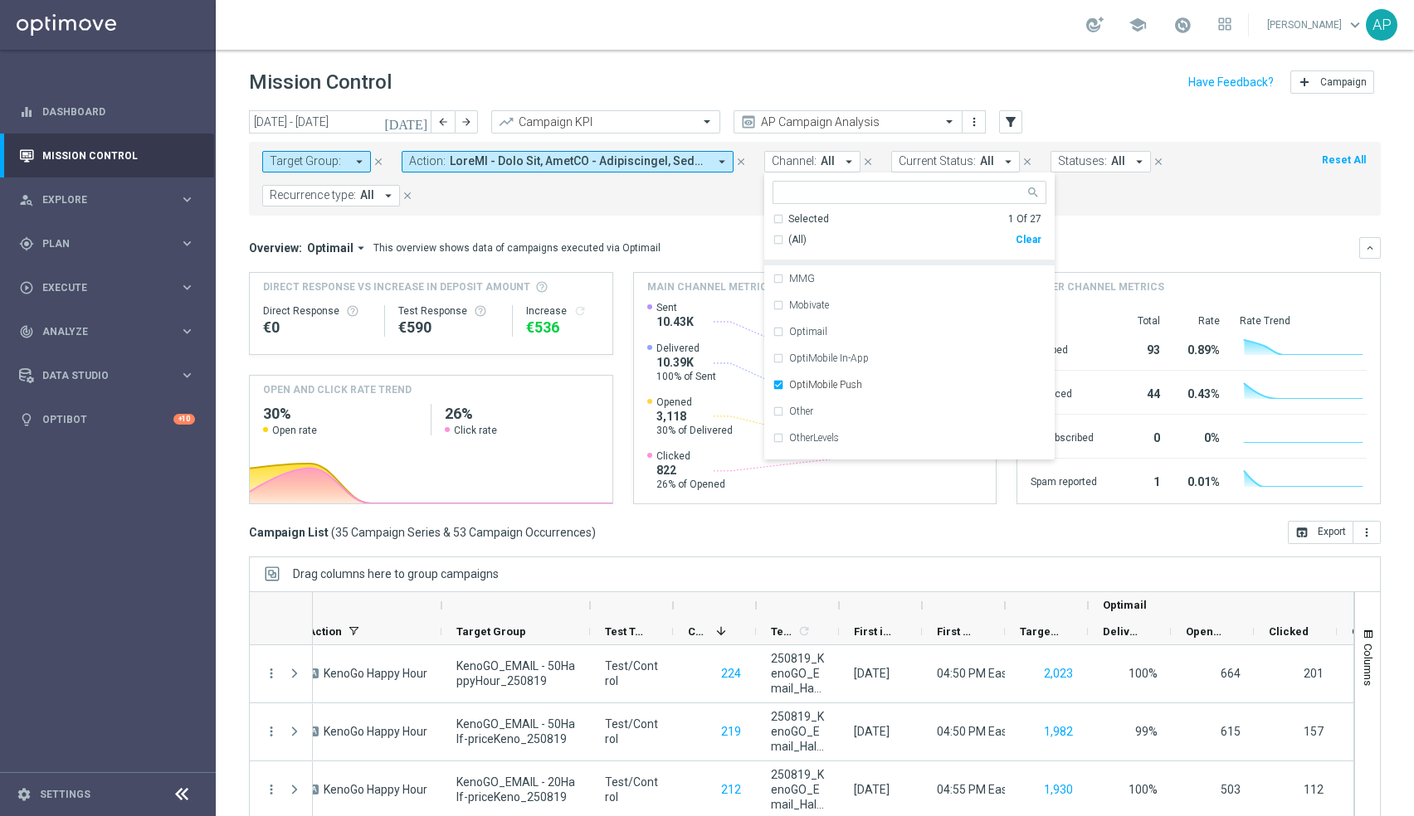
click at [1120, 234] on mini-dashboard "Overview: Optimail arrow_drop_down This overview shows data of campaigns execut…" at bounding box center [815, 368] width 1132 height 305
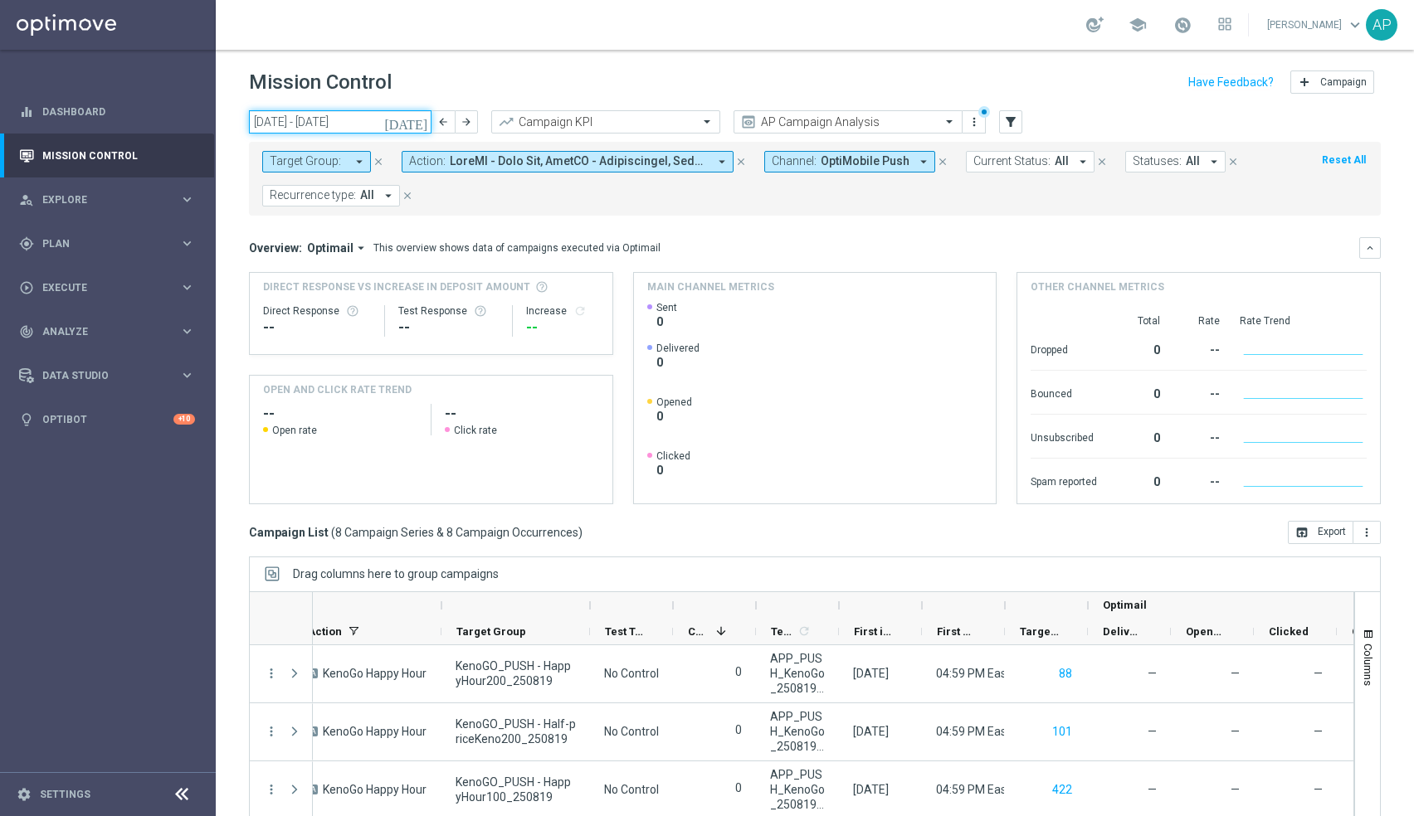
click at [319, 124] on input "[DATE] - [DATE]" at bounding box center [340, 121] width 183 height 23
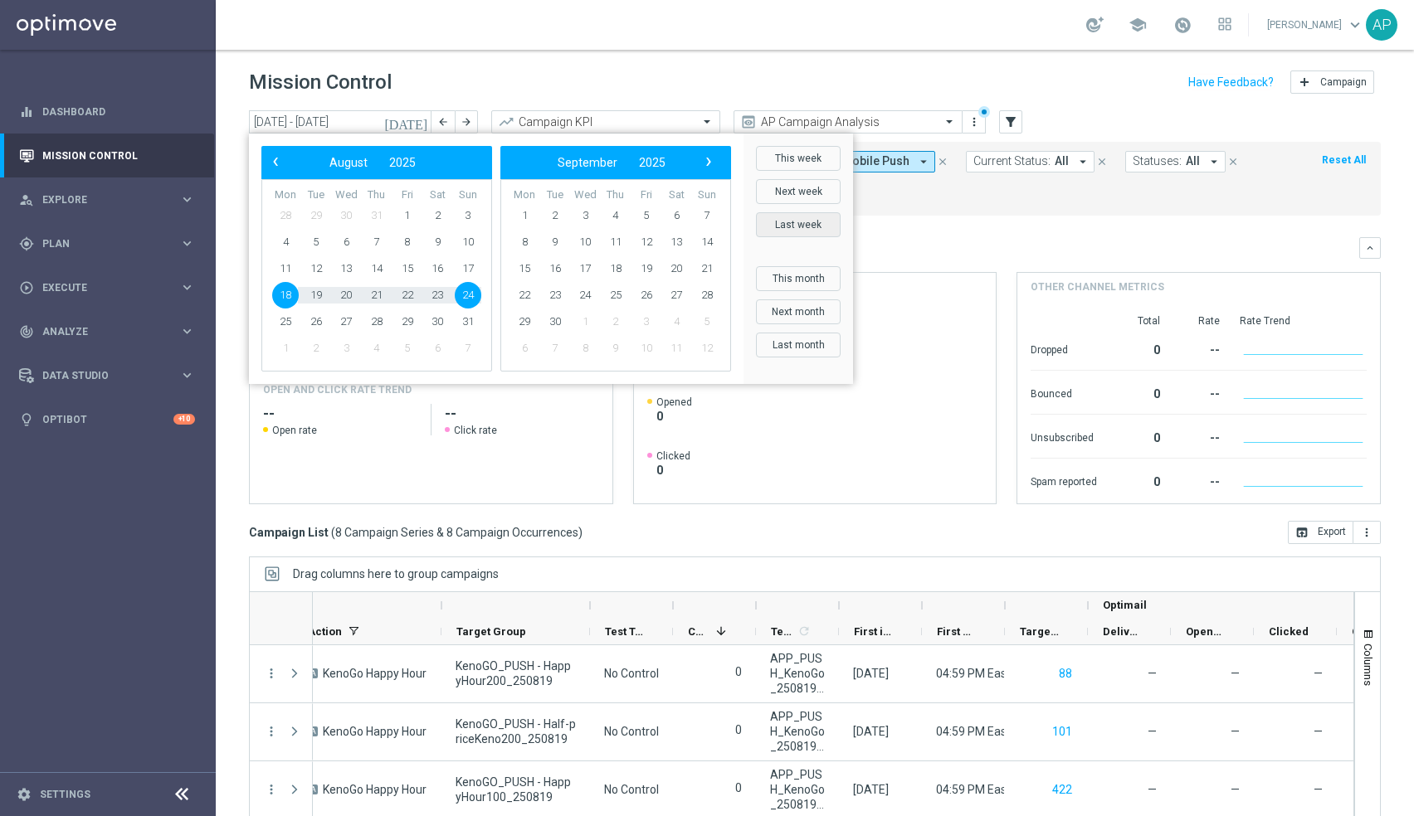
click at [797, 224] on button "Last week" at bounding box center [798, 224] width 85 height 25
type input "[DATE] - [DATE]"
